Goal: Information Seeking & Learning: Learn about a topic

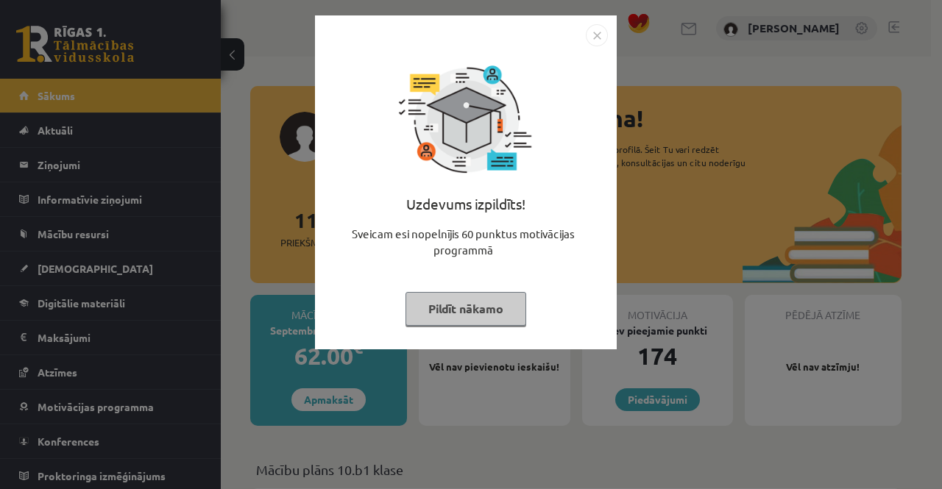
click at [597, 39] on img "Close" at bounding box center [597, 35] width 22 height 22
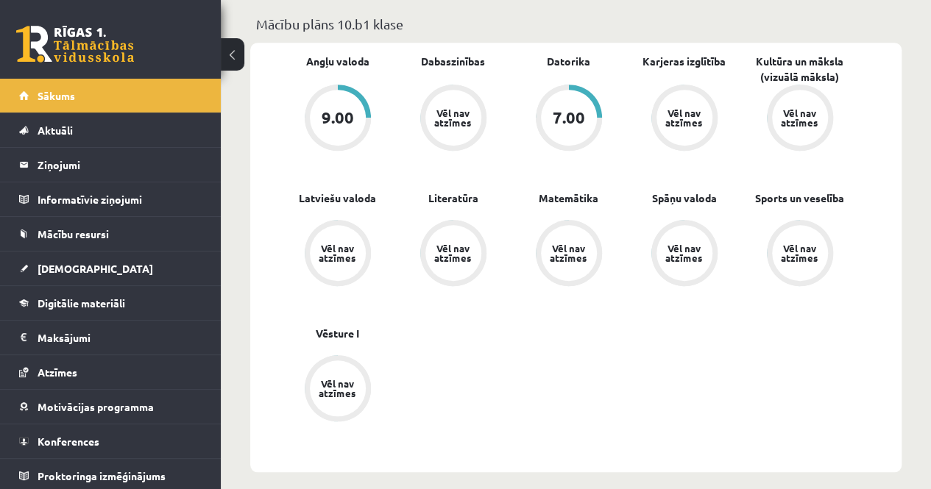
scroll to position [441, 0]
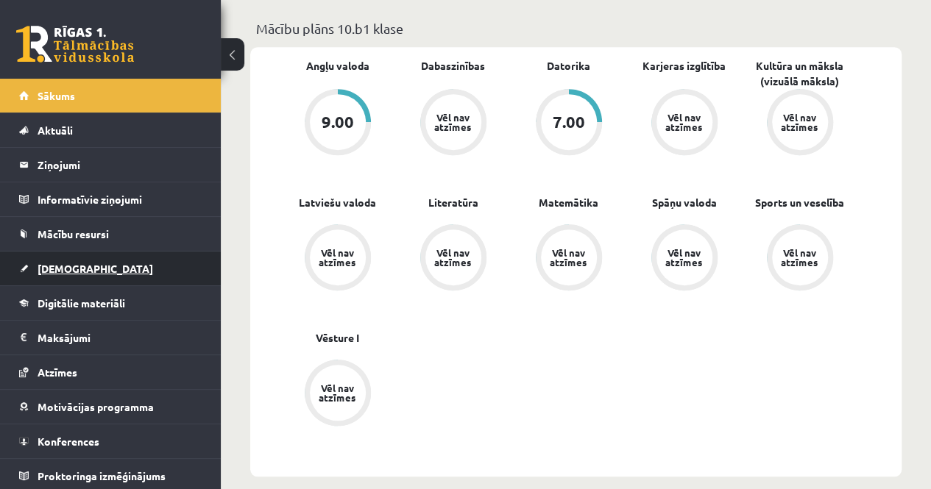
click at [56, 266] on span "[DEMOGRAPHIC_DATA]" at bounding box center [96, 268] width 116 height 13
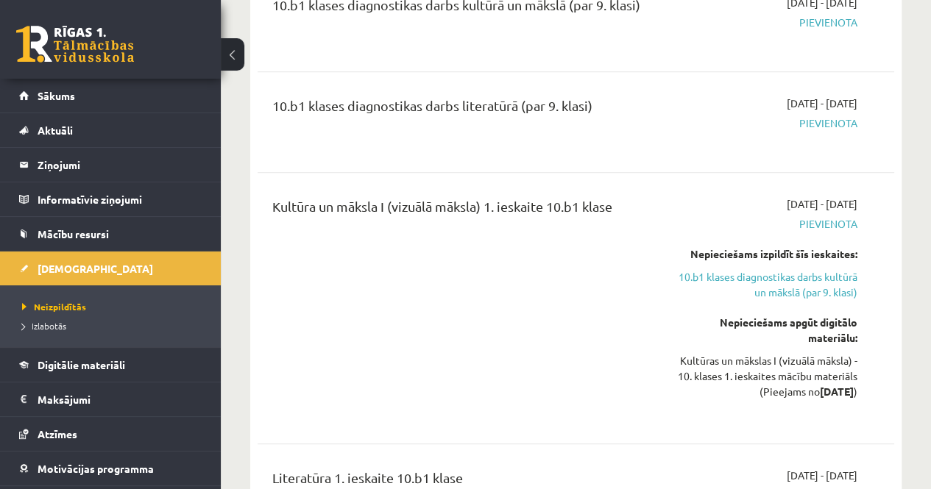
scroll to position [221, 0]
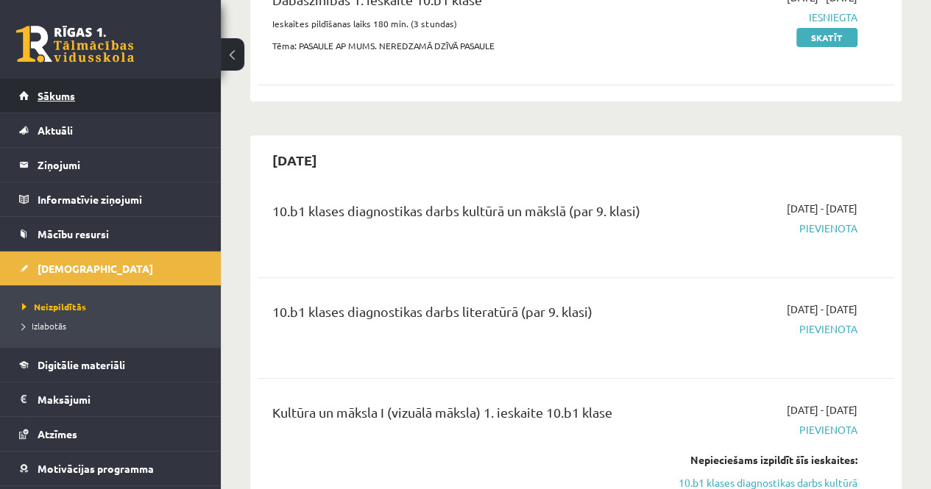
click at [84, 101] on link "Sākums" at bounding box center [110, 96] width 183 height 34
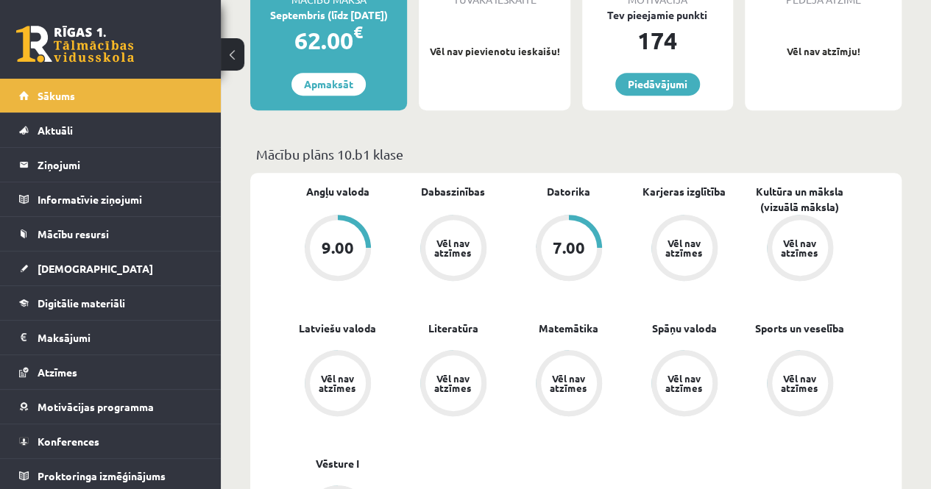
scroll to position [368, 0]
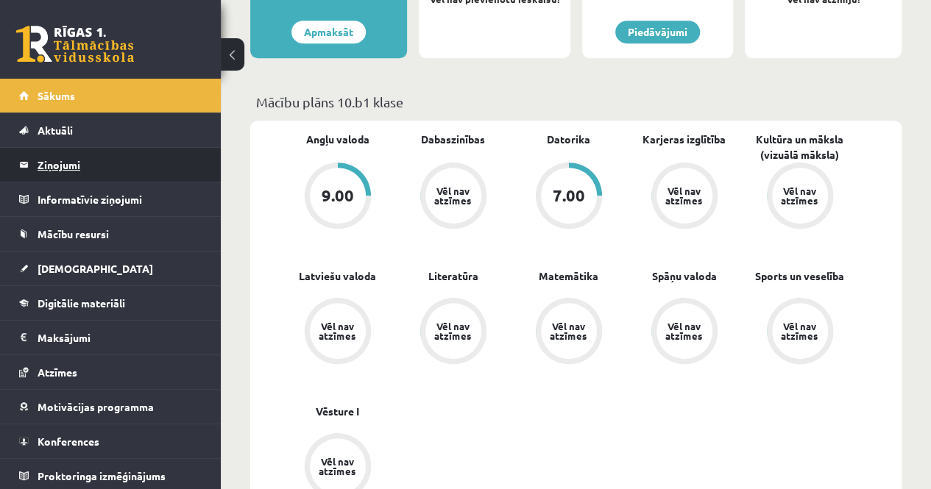
click at [76, 163] on legend "Ziņojumi 0" at bounding box center [120, 165] width 165 height 34
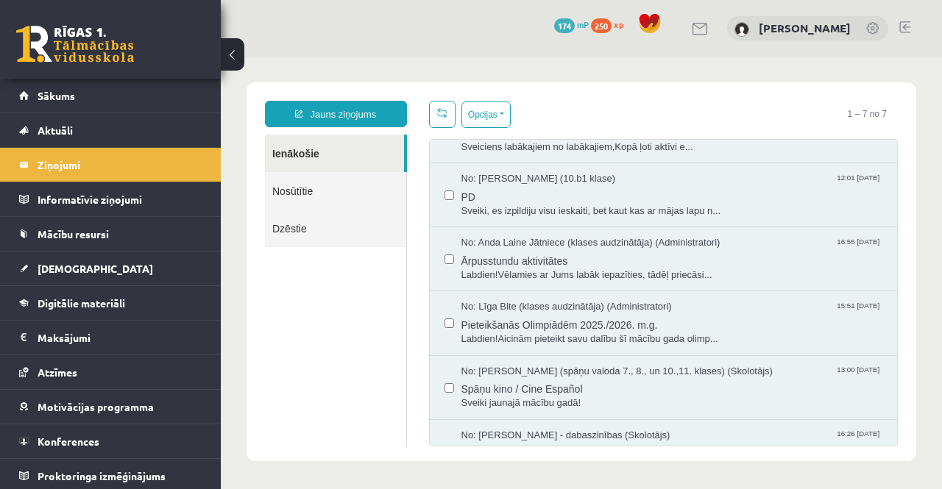
scroll to position [74, 0]
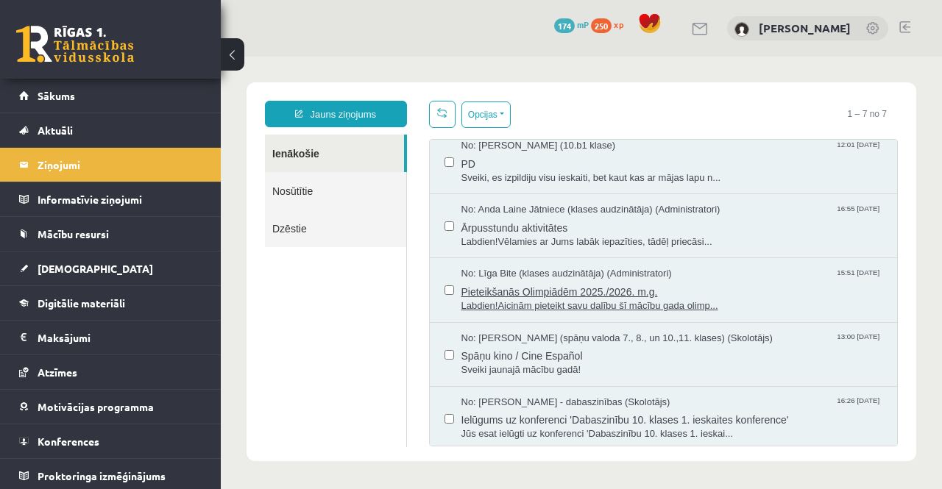
click at [575, 294] on span "Pieteikšanās Olimpiādēm 2025./2026. m.g." at bounding box center [672, 290] width 422 height 18
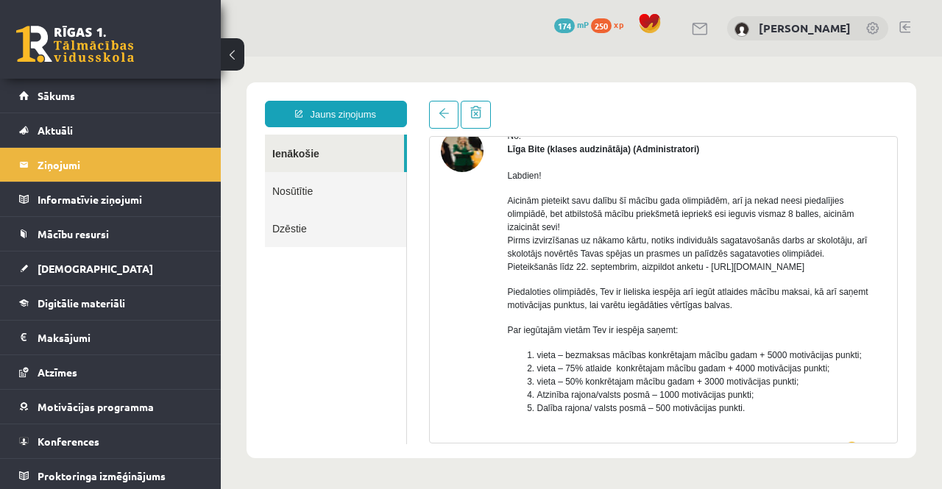
scroll to position [0, 0]
drag, startPoint x: 708, startPoint y: 265, endPoint x: 859, endPoint y: 261, distance: 151.6
click at [859, 261] on p "Aicinām pieteikt savu dalību šī mācību gada olimpiādēm, arī ja nekad neesi pied…" at bounding box center [697, 233] width 379 height 79
copy p "[URL][DOMAIN_NAME]"
click at [80, 99] on link "Sākums" at bounding box center [110, 96] width 183 height 34
